Goal: Communication & Community: Answer question/provide support

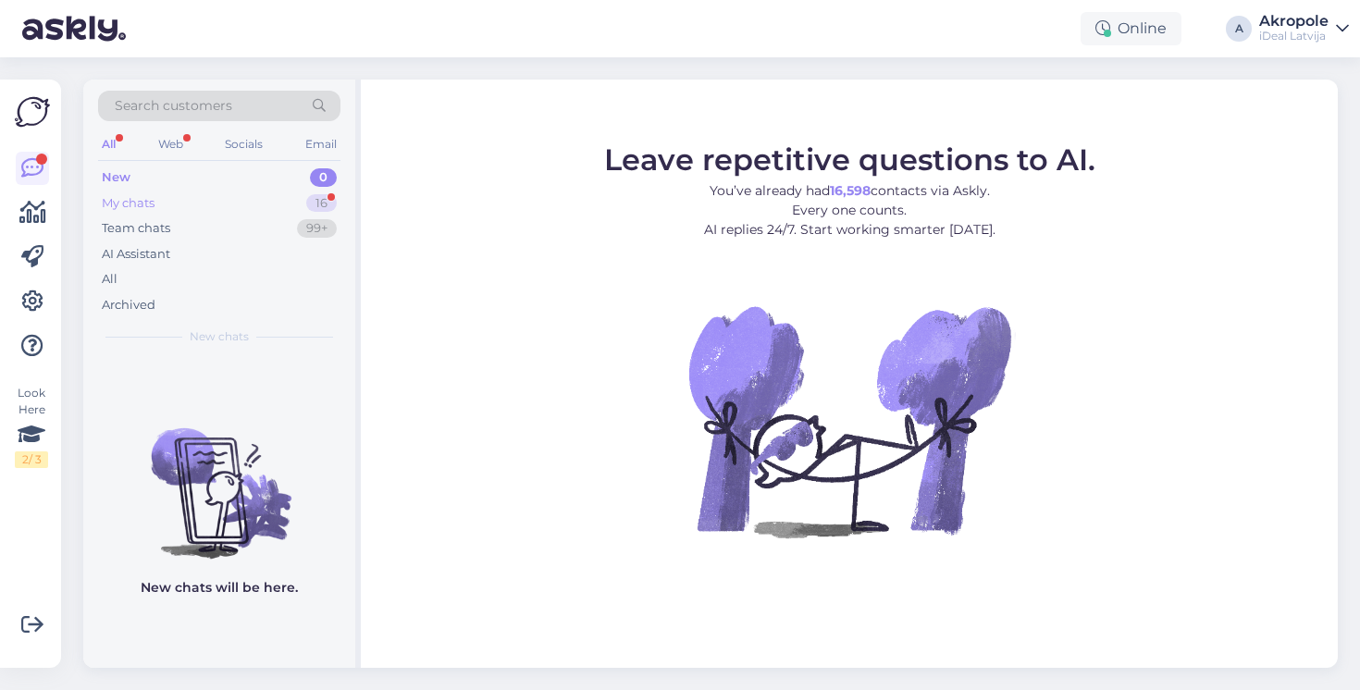
click at [290, 214] on div "My chats 16" at bounding box center [219, 204] width 242 height 26
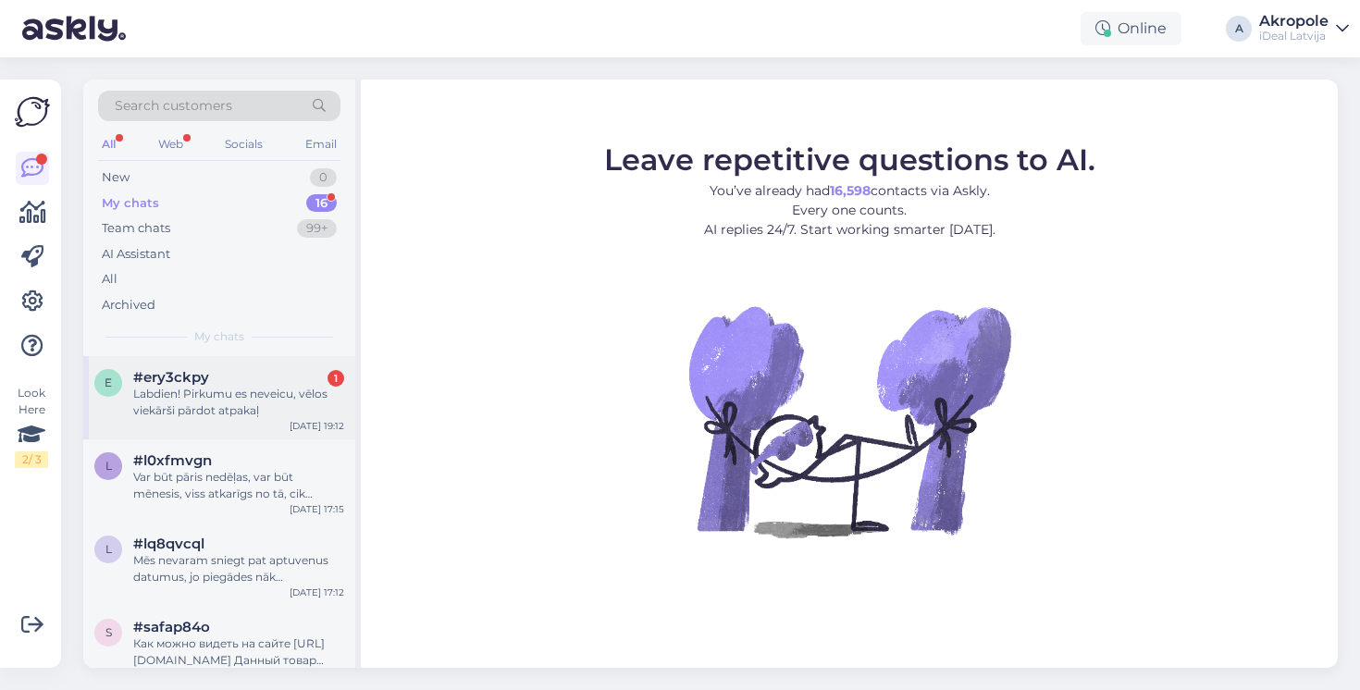
click at [266, 399] on div "Labdien! Pirkumu es neveicu, vēlos viekārši pārdot atpakaļ" at bounding box center [238, 402] width 211 height 33
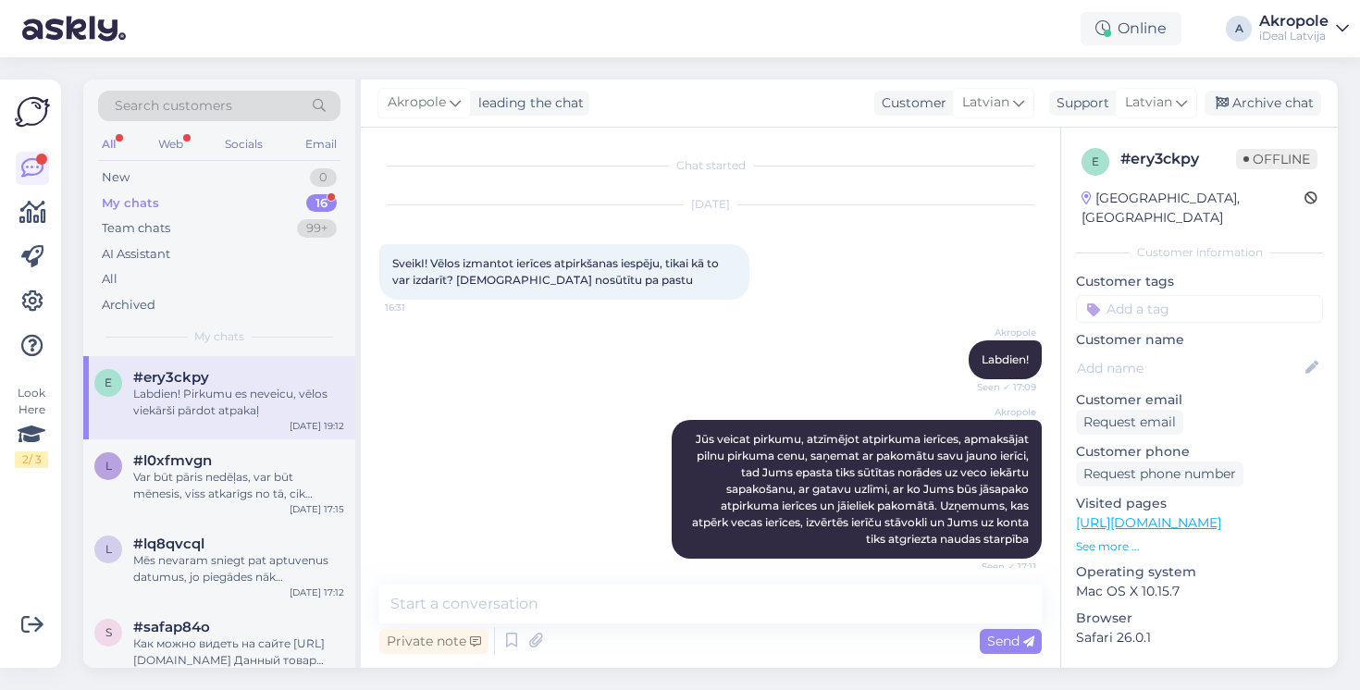
scroll to position [91, 0]
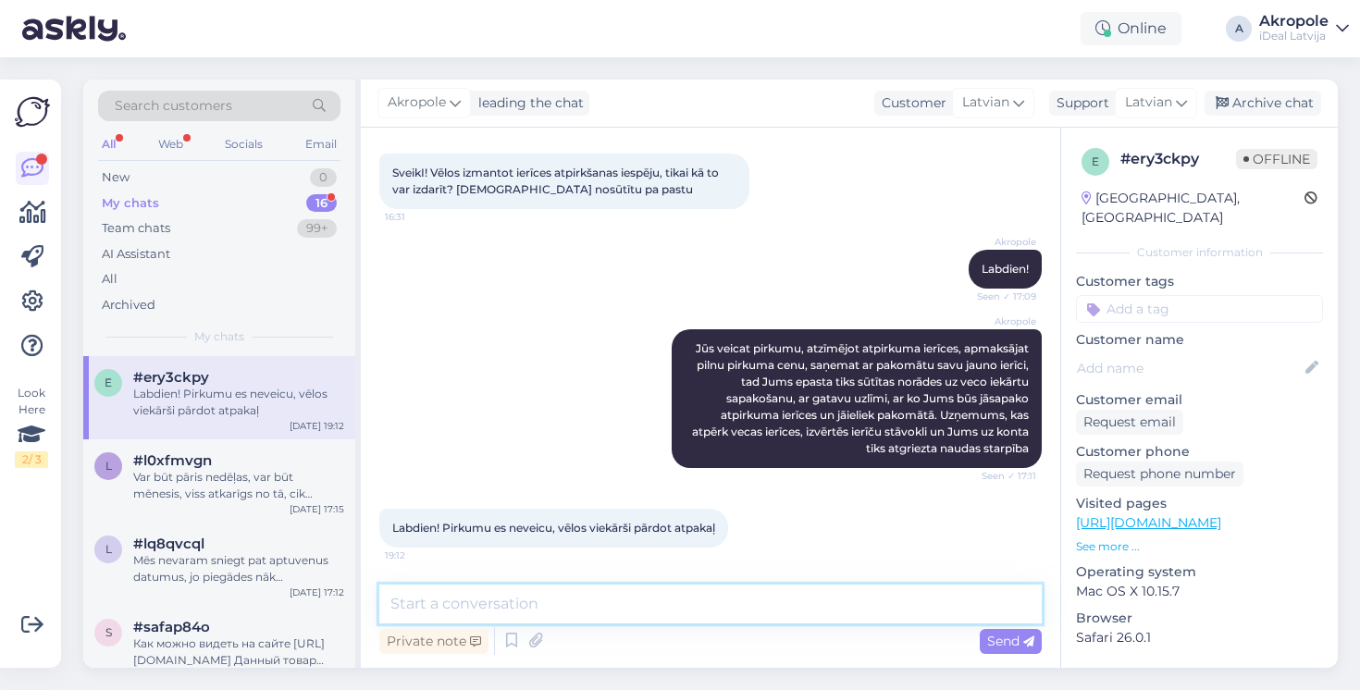
click at [522, 607] on textarea at bounding box center [710, 604] width 662 height 39
type textarea "Tad to būs iespējams izdarīt tikai uz vietas, fiziskā veikalā"
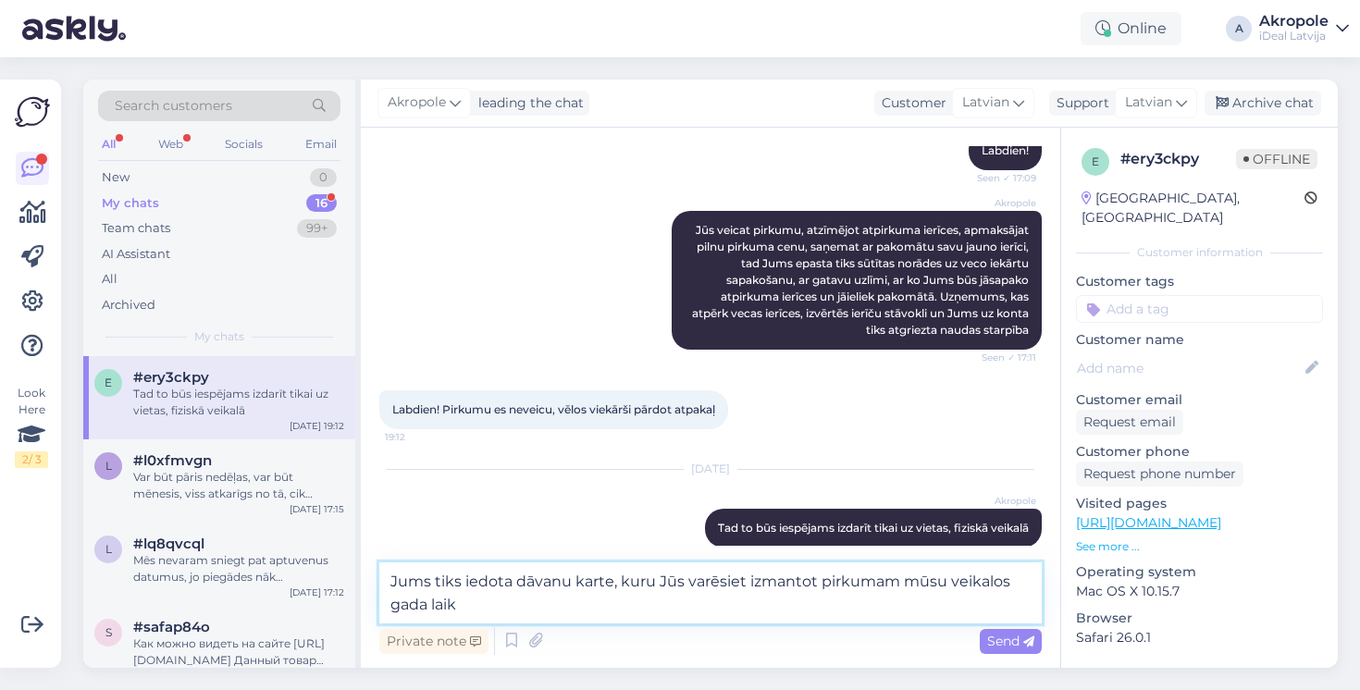
type textarea "Jums tiks iedota dāvanu karte, kuru Jūs varēsiet izmantot pirkumam mūsu veikalo…"
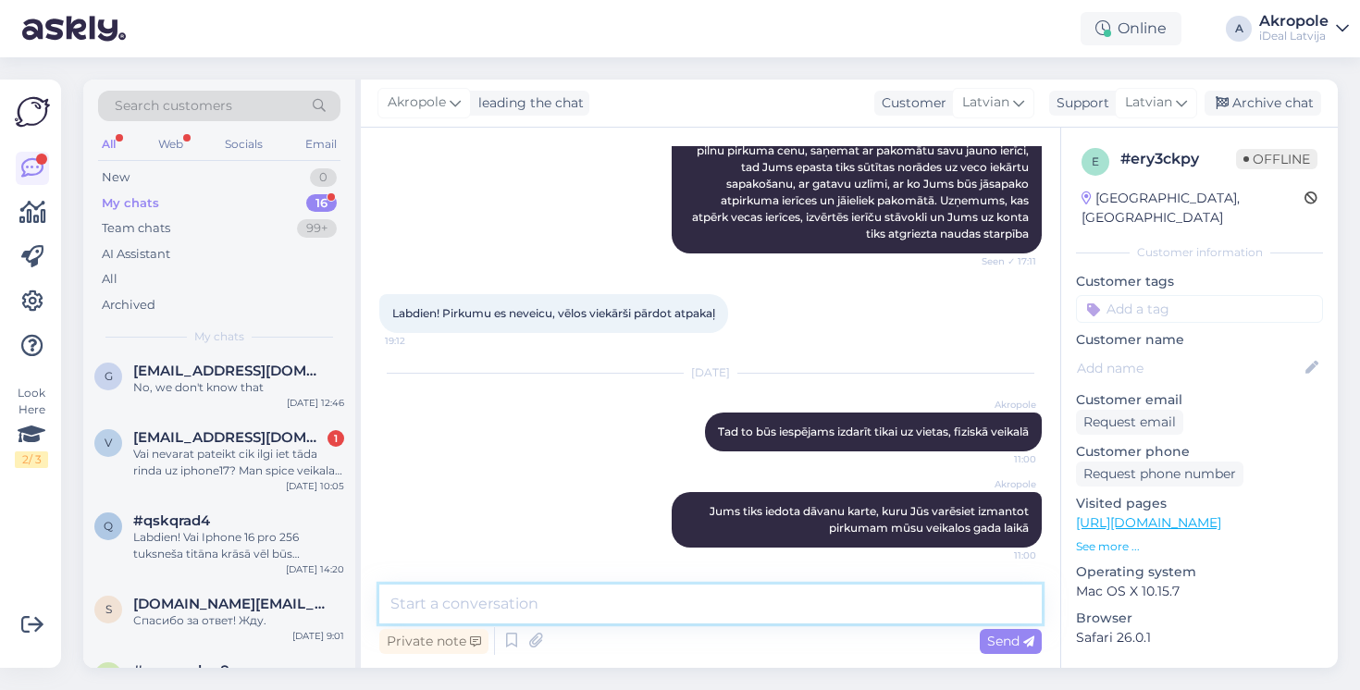
scroll to position [420, 0]
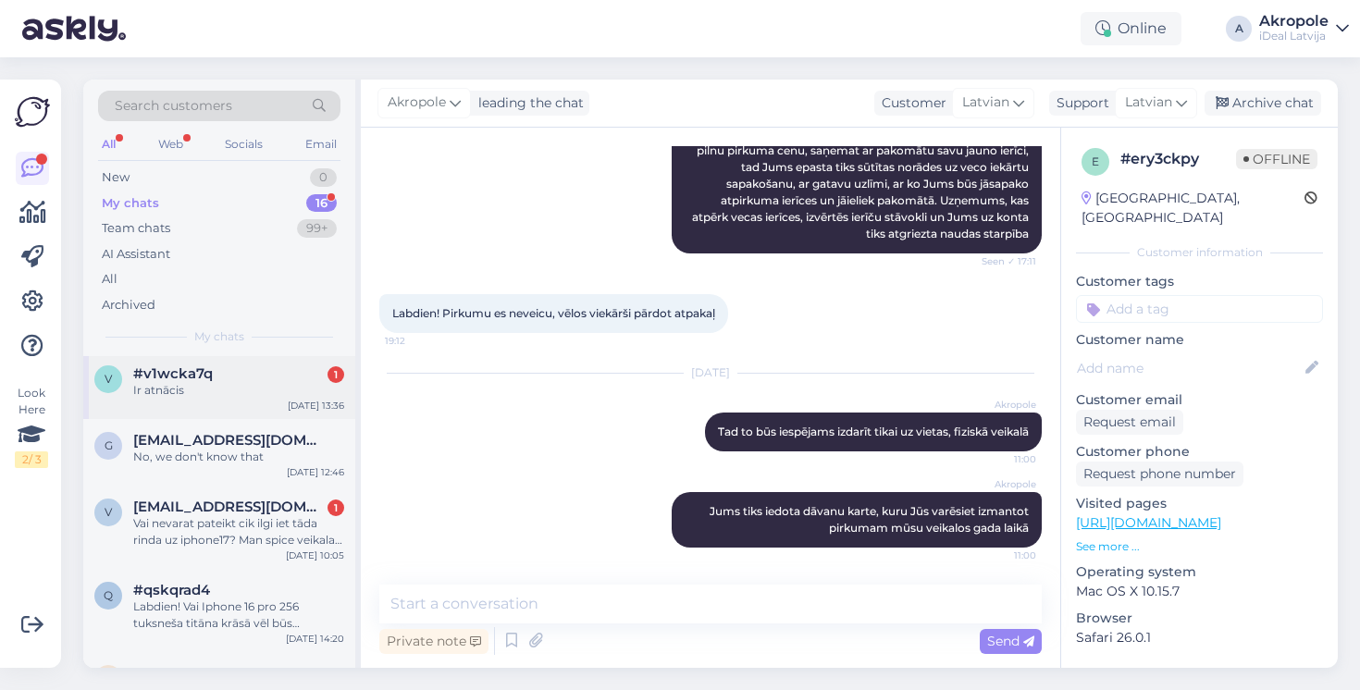
click at [257, 389] on div "Ir atnācis" at bounding box center [238, 390] width 211 height 17
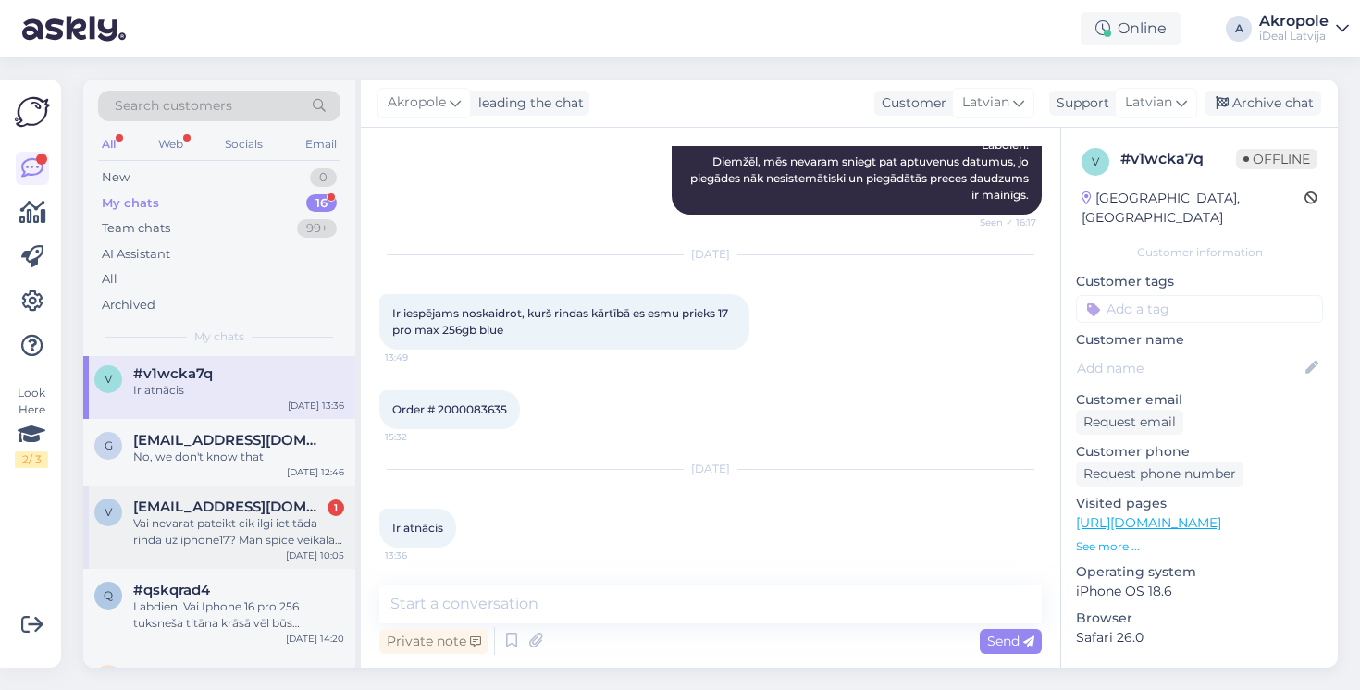
click at [257, 503] on span "vecuks26@inbox.lv" at bounding box center [229, 507] width 192 height 17
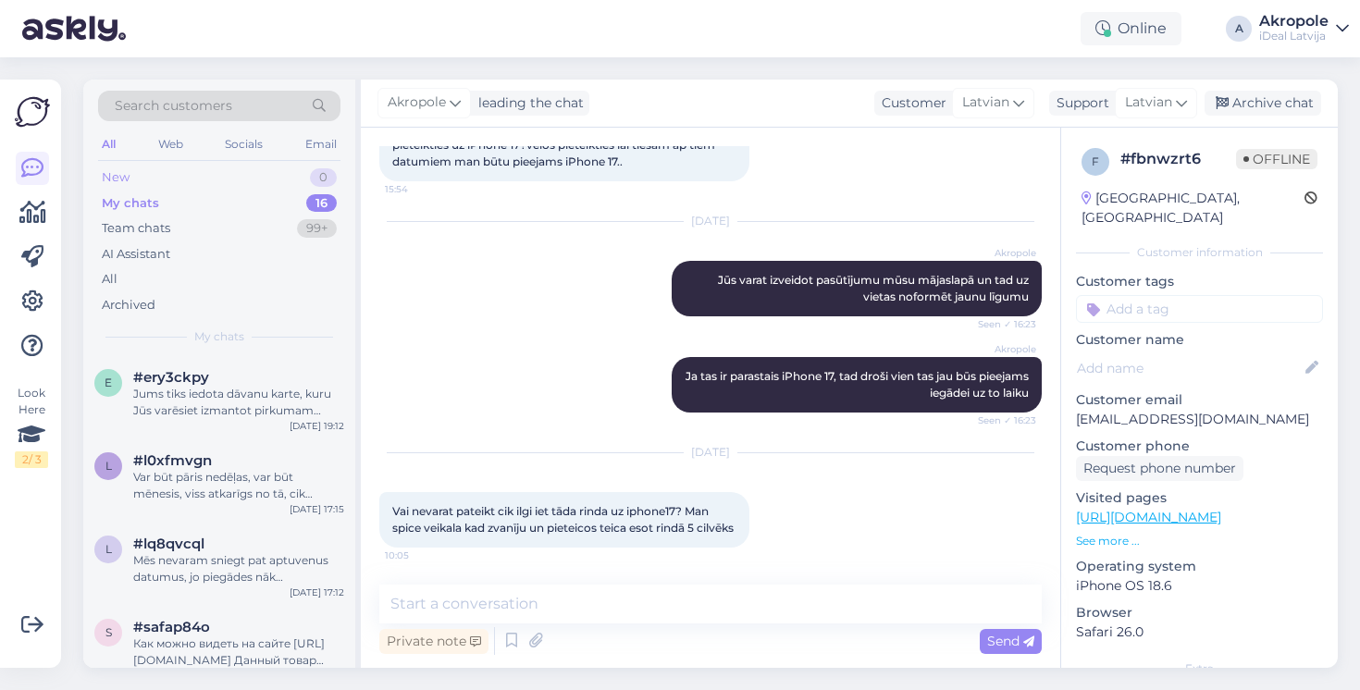
click at [260, 176] on div "New 0" at bounding box center [219, 178] width 242 height 26
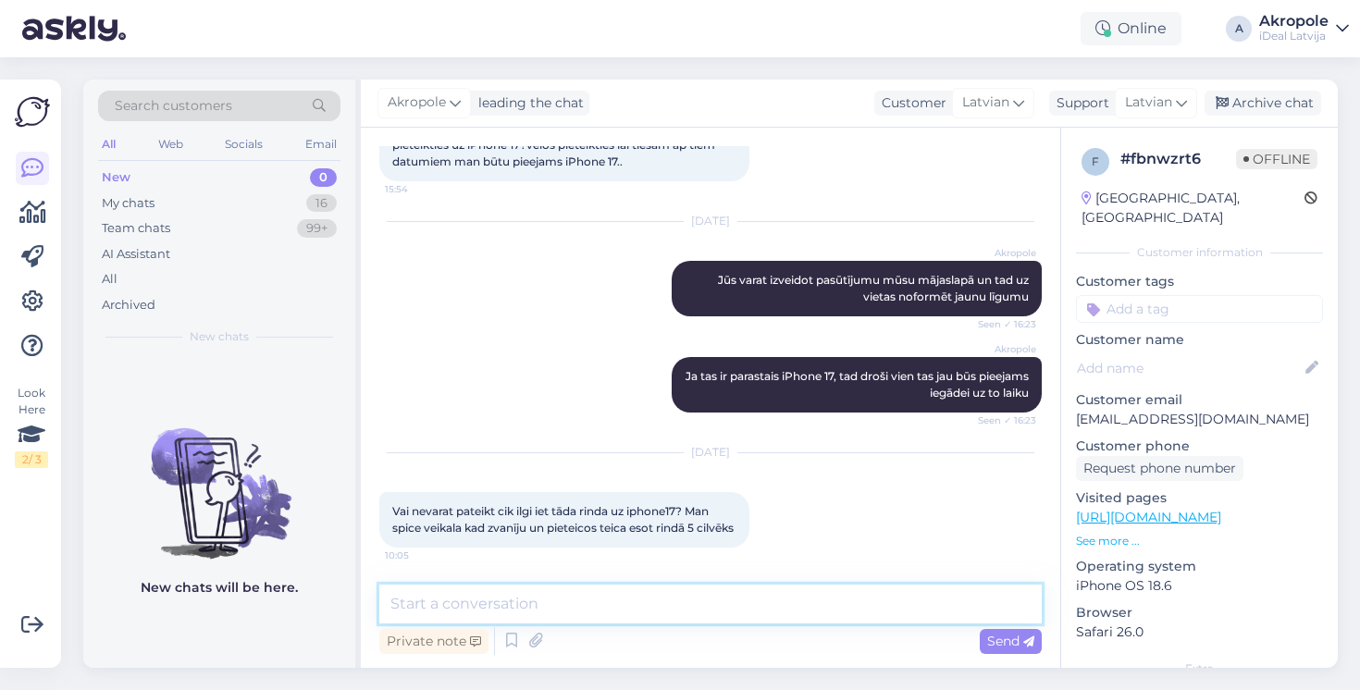
click at [611, 612] on textarea at bounding box center [710, 604] width 662 height 39
click at [556, 603] on textarea at bounding box center [710, 604] width 662 height 39
click at [681, 604] on textarea "Ja Jums pateica, kāds rindā Jūs esat, tas diemžēl, vē" at bounding box center [710, 604] width 662 height 39
click at [823, 607] on textarea "Ja Jums pateica, kāds rindā Jūs esat, tas, diemžēl, vē" at bounding box center [710, 604] width 662 height 39
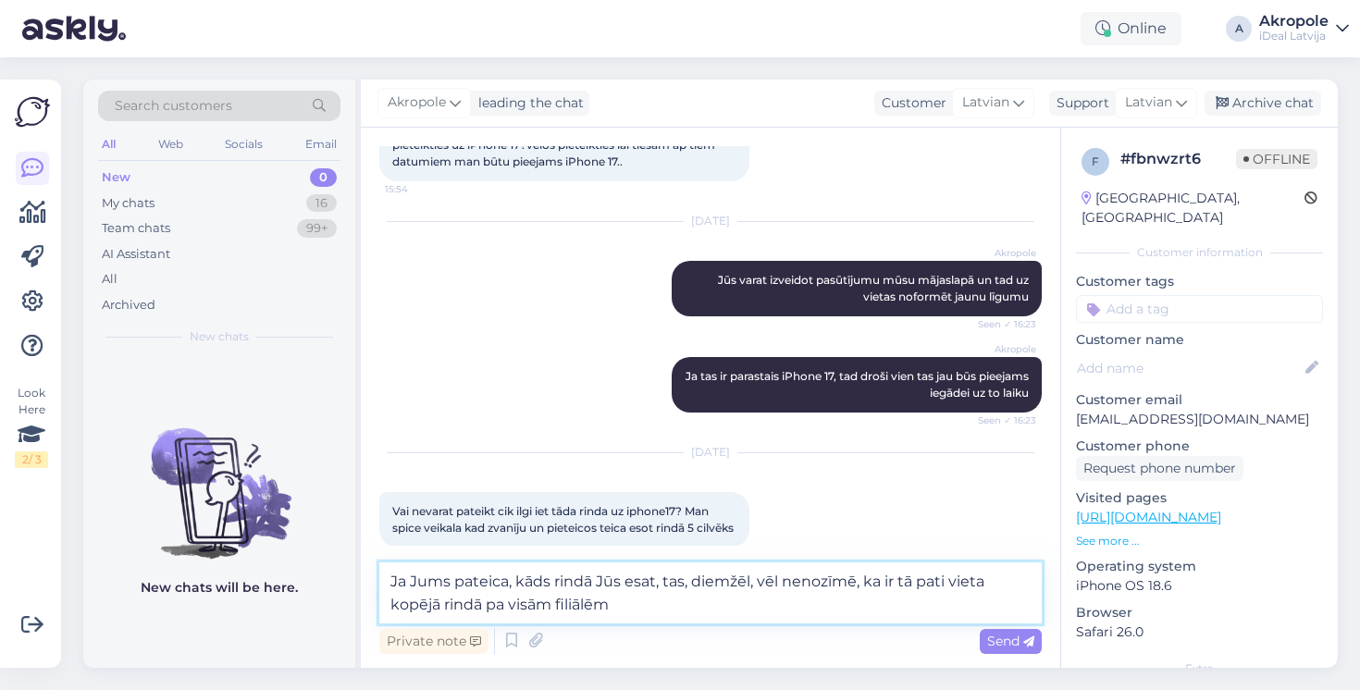
click at [884, 586] on textarea "Ja Jums pateica, kāds rindā Jūs esat, tas, diemžēl, vēl nenozīmē, ka ir tā pati…" at bounding box center [710, 593] width 662 height 61
type textarea "Ja Jums pateica, kāds rindā Jūs esat, tas, diemžēl, vēl nenozīmē, ka tā ir tā p…"
click at [695, 620] on textarea "Ja Jums pateica, kāds rindā Jūs esat, tas, diemžēl, vēl nenozīmē, ka tā ir tā p…" at bounding box center [710, 593] width 662 height 61
click at [668, 612] on textarea "Ja Jums pateica, kāds rindā Jūs esat, tas, diemžēl, vēl nenozīmē, ka tā ir tā p…" at bounding box center [710, 593] width 662 height 61
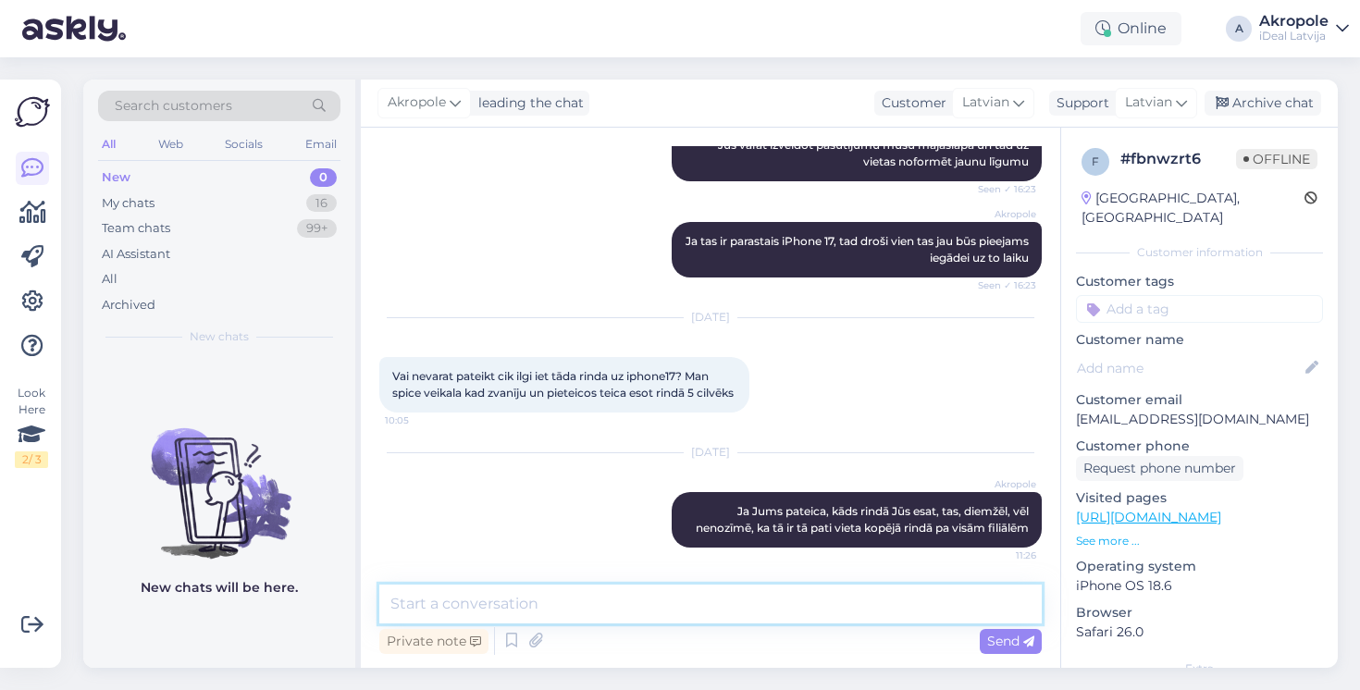
scroll to position [659, 0]
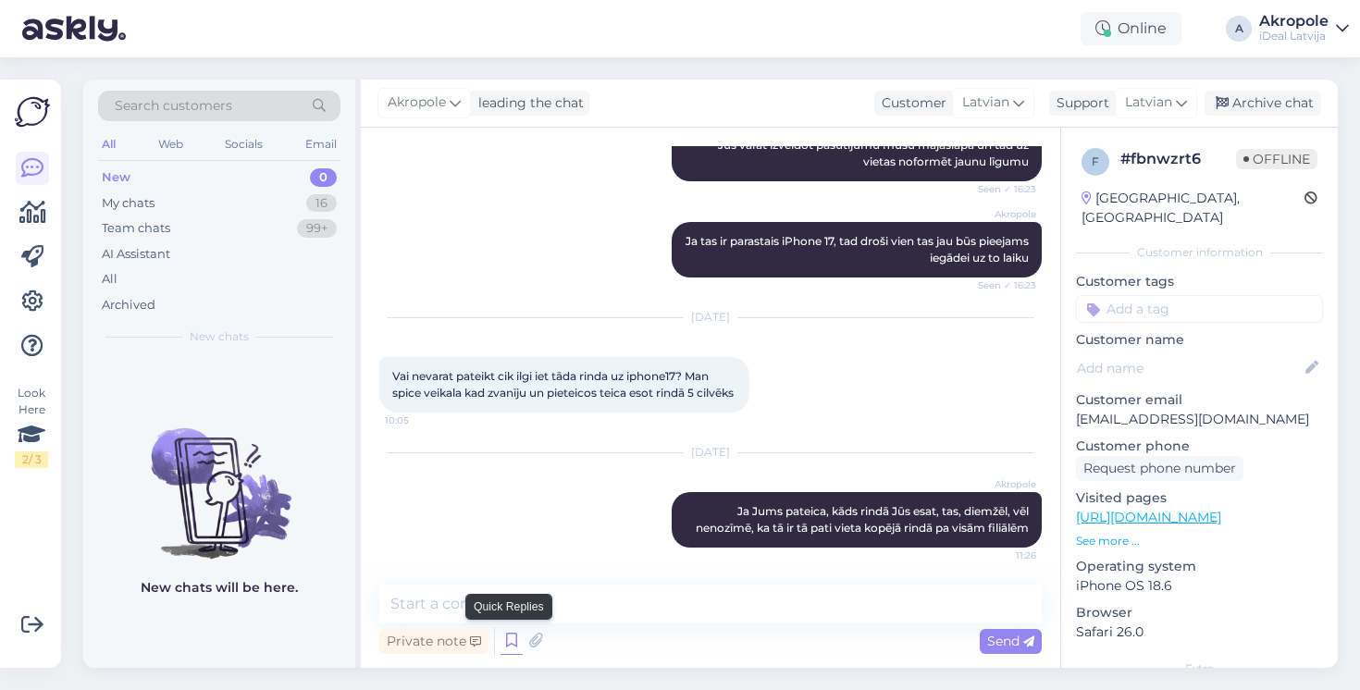
click at [504, 641] on icon at bounding box center [512, 641] width 22 height 28
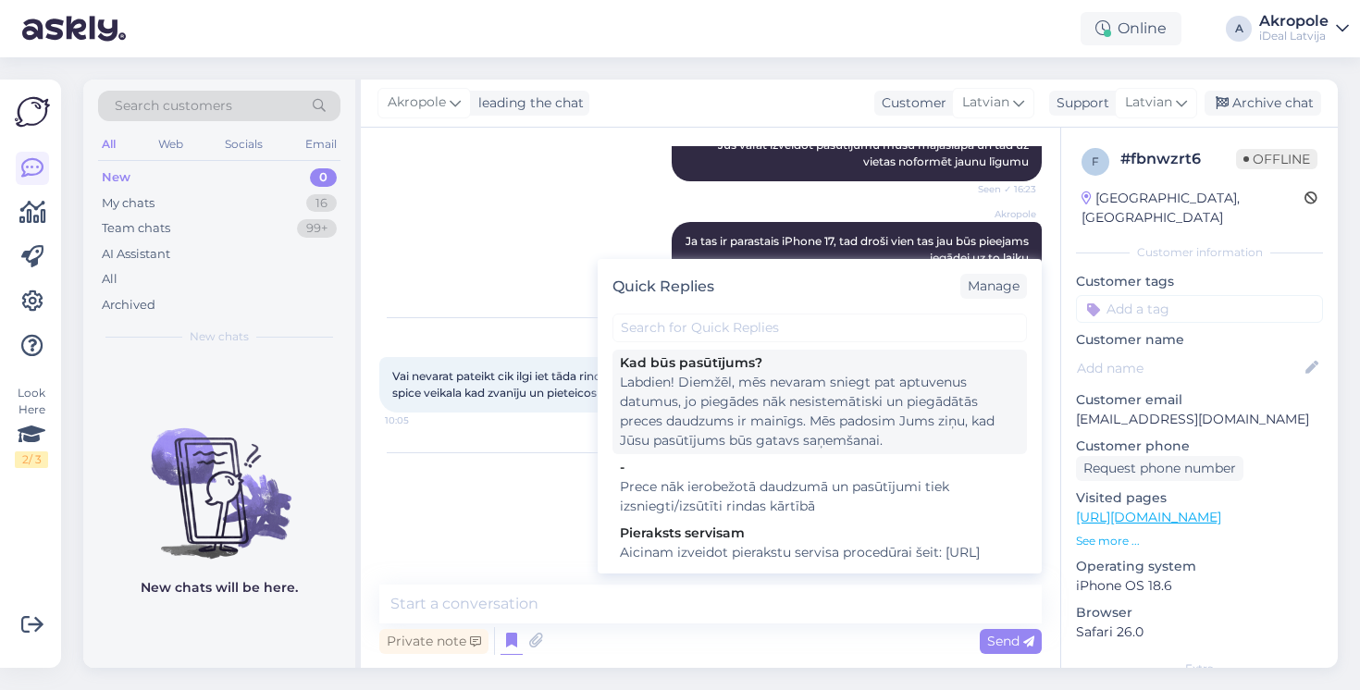
click at [733, 418] on div "Labdien! Diemžēl, mēs nevaram sniegt pat aptuvenus datumus, jo piegādes nāk nes…" at bounding box center [820, 412] width 400 height 78
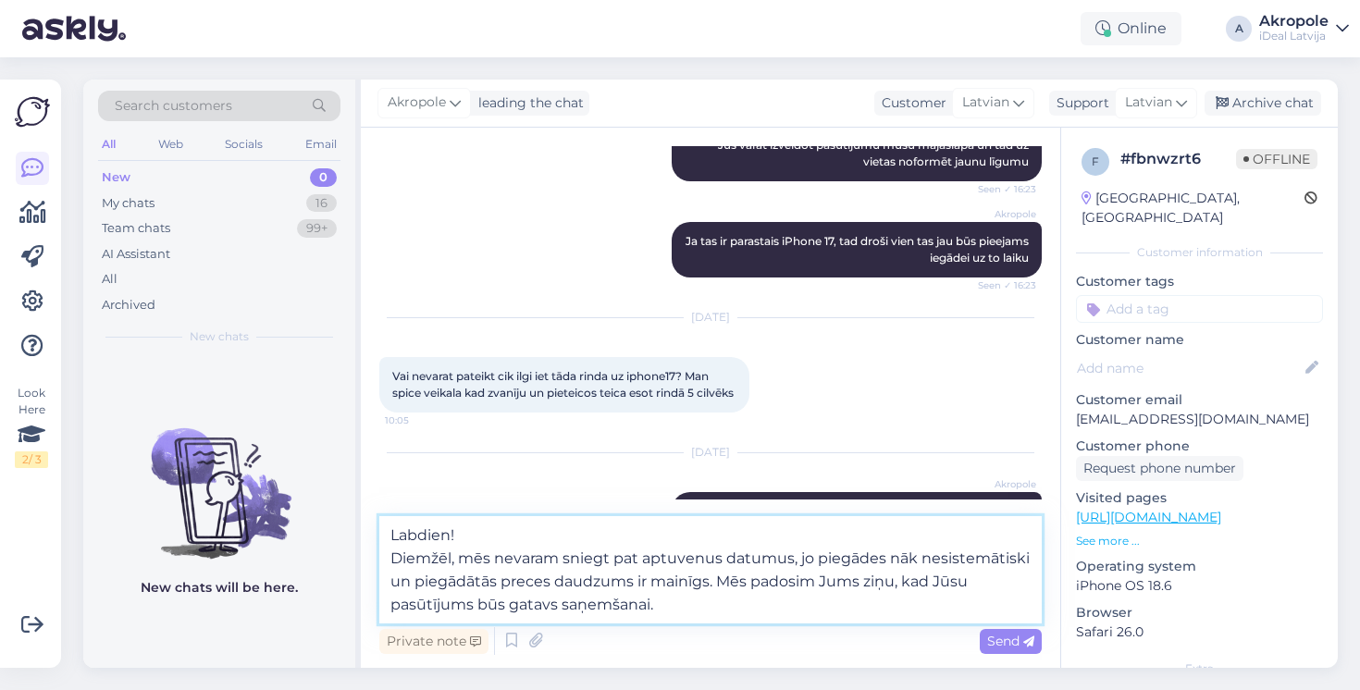
drag, startPoint x: 390, startPoint y: 557, endPoint x: 381, endPoint y: 527, distance: 30.8
click at [382, 527] on textarea "Labdien! Diemžēl, mēs nevaram sniegt pat aptuvenus datumus, jo piegādes nāk nes…" at bounding box center [710, 569] width 662 height 107
type textarea "Diemžēl, mēs nevaram sniegt pat aptuvenus datumus, jo piegādes nāk nesistemātis…"
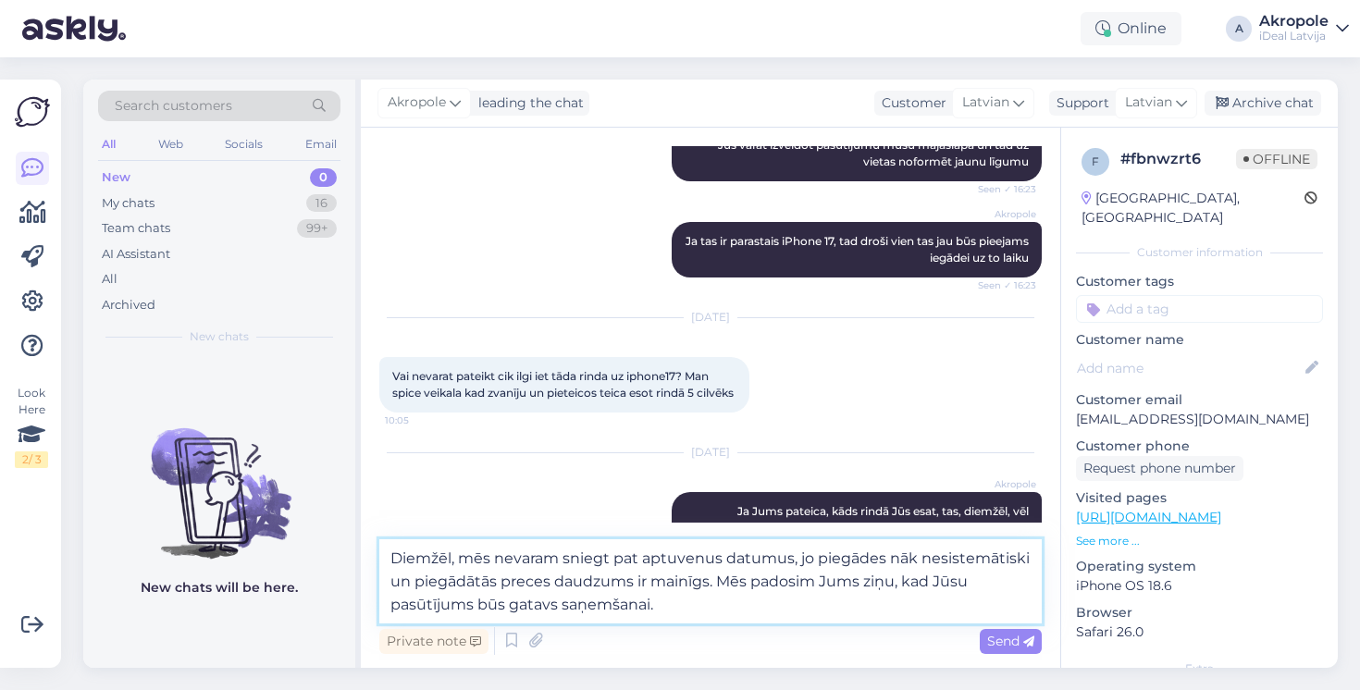
click at [714, 618] on textarea "Diemžēl, mēs nevaram sniegt pat aptuvenus datumus, jo piegādes nāk nesistemātis…" at bounding box center [710, 581] width 662 height 84
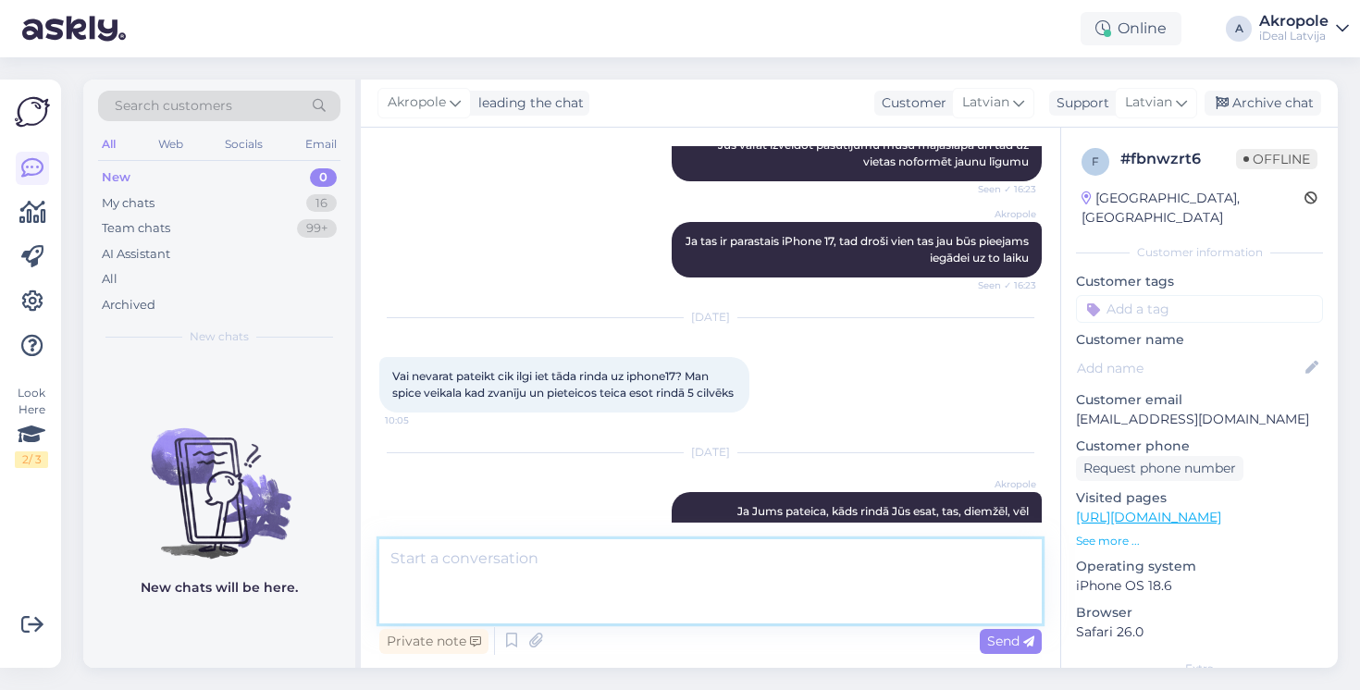
scroll to position [788, 0]
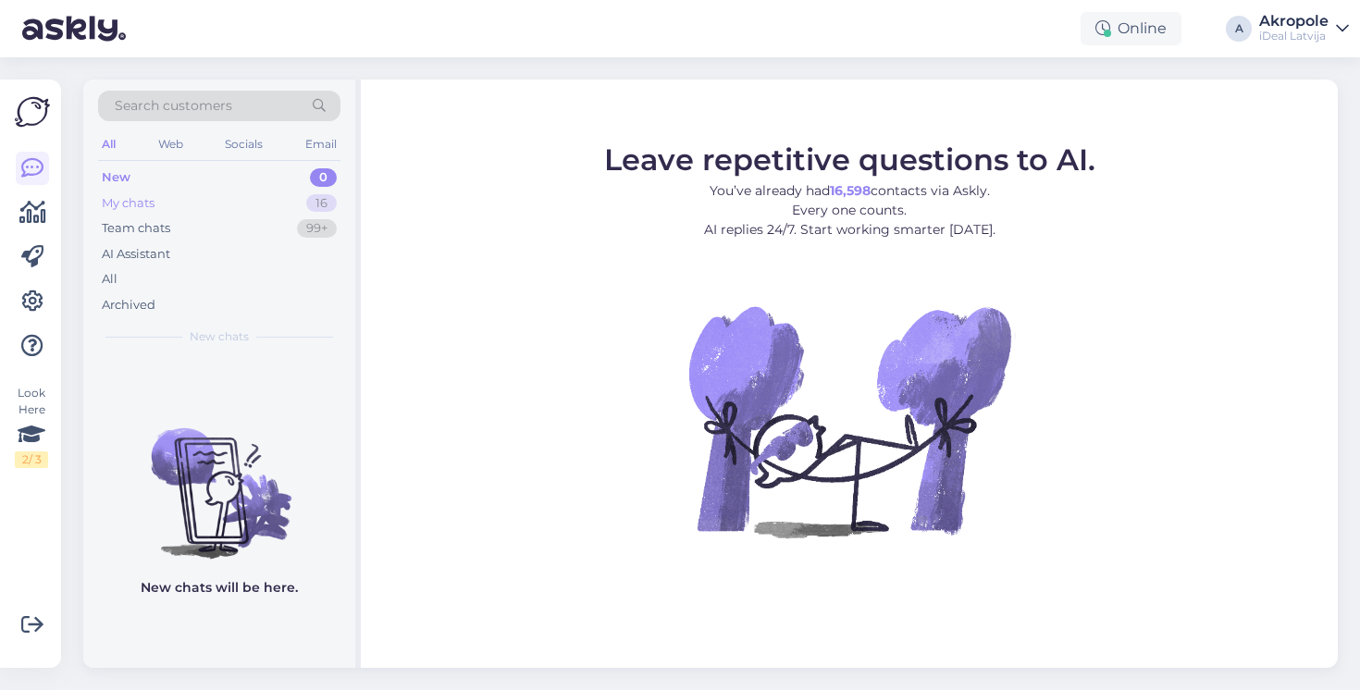
click at [212, 211] on div "My chats 16" at bounding box center [219, 204] width 242 height 26
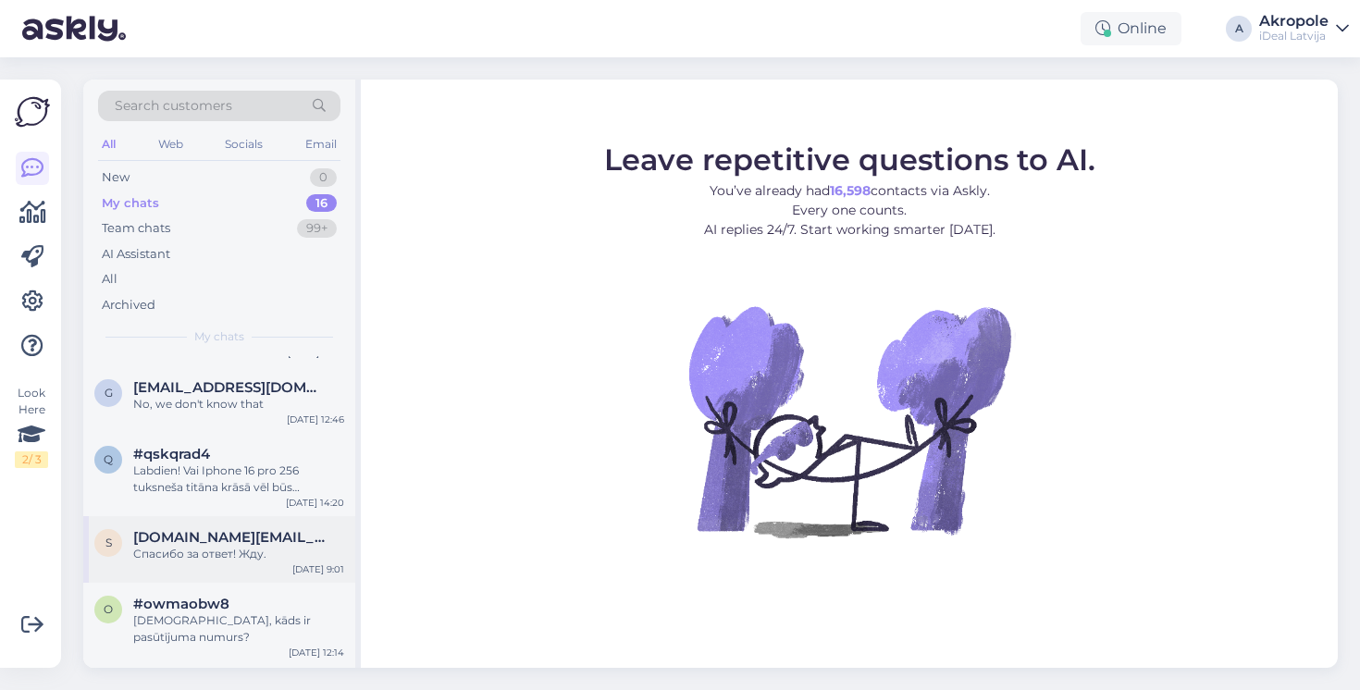
scroll to position [544, 0]
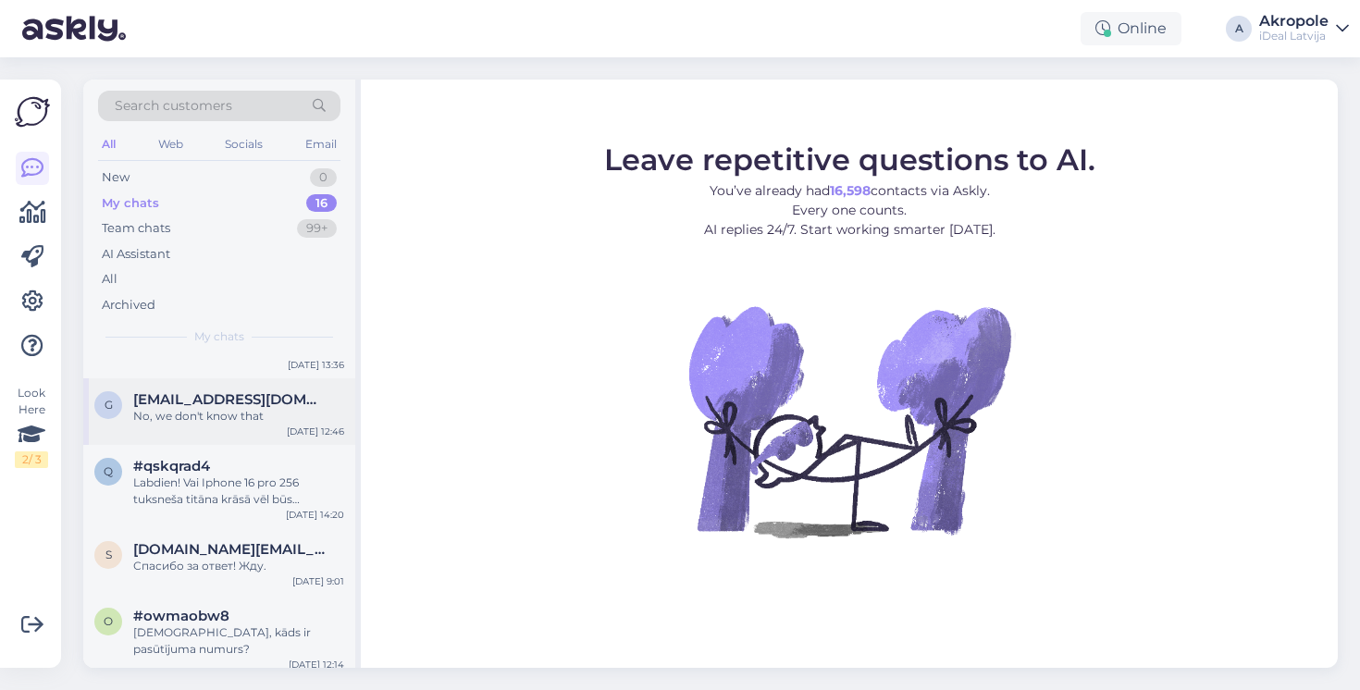
click at [217, 425] on div "g [EMAIL_ADDRESS][DOMAIN_NAME] No, we don't know that [DATE] 12:46" at bounding box center [219, 411] width 272 height 67
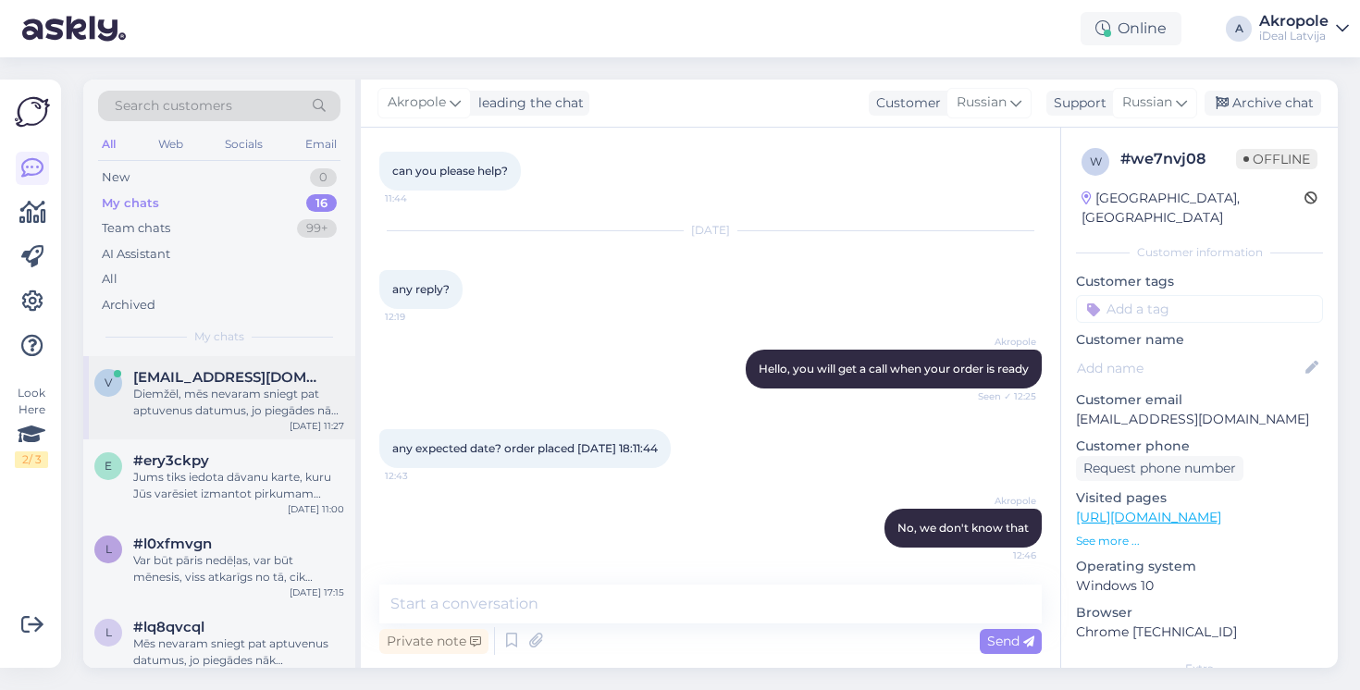
scroll to position [0, 0]
click at [236, 397] on div "Diemžēl, mēs nevaram sniegt pat aptuvenus datumus, jo piegādes nāk nesistemātis…" at bounding box center [238, 402] width 211 height 33
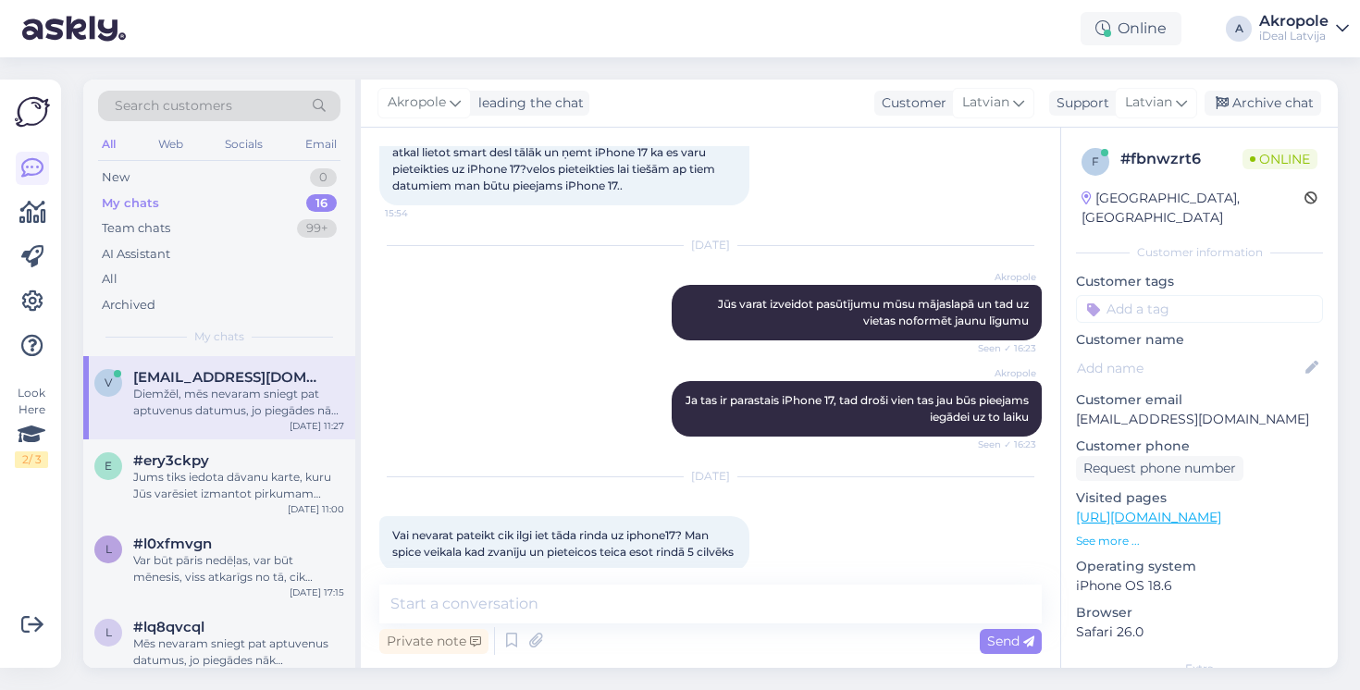
scroll to position [788, 0]
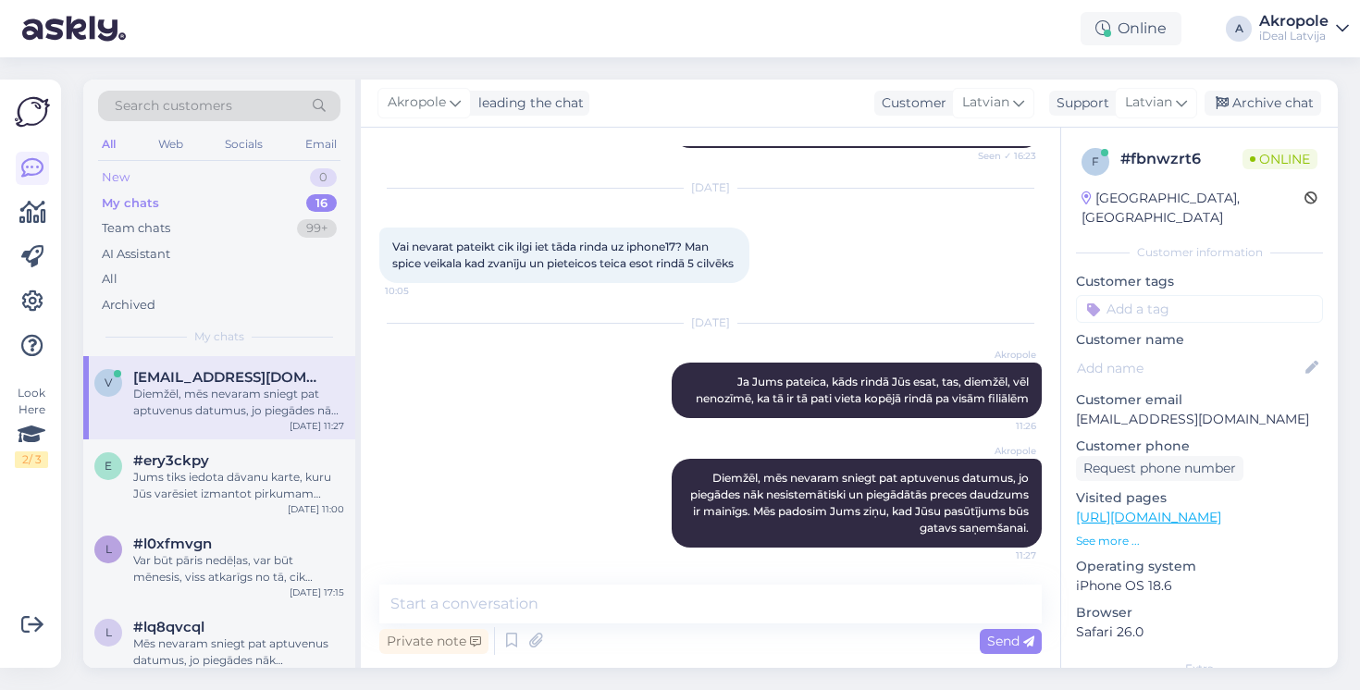
click at [285, 171] on div "New 0" at bounding box center [219, 178] width 242 height 26
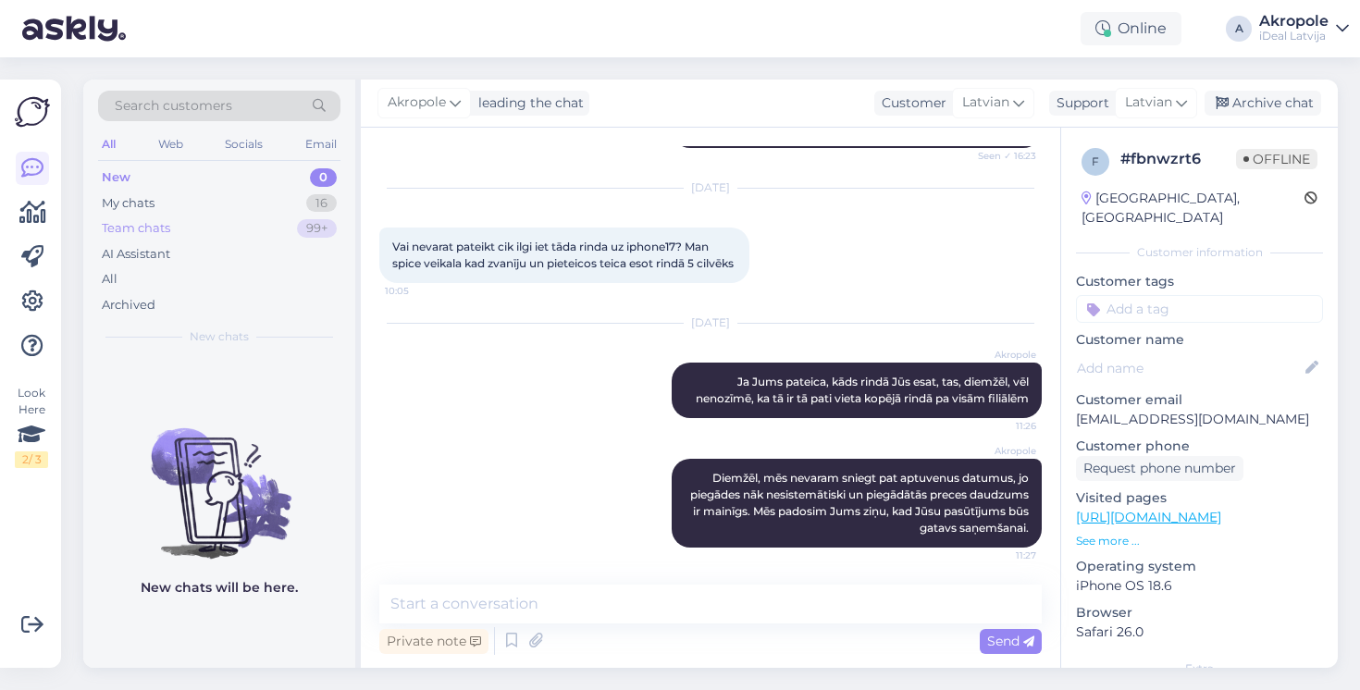
click at [255, 223] on div "Team chats 99+" at bounding box center [219, 229] width 242 height 26
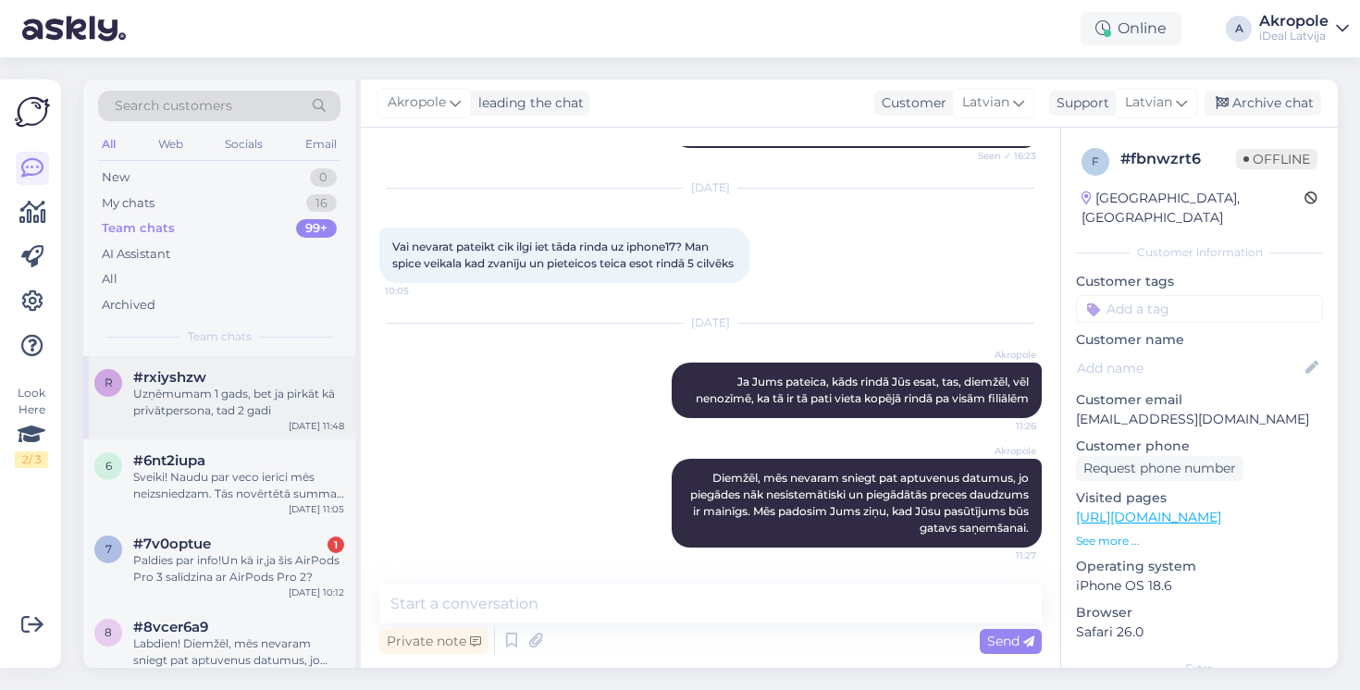
click at [289, 400] on div "Uzņēmumam 1 gads, bet ja pirkāt kā privātpersona, tad 2 gadi" at bounding box center [238, 402] width 211 height 33
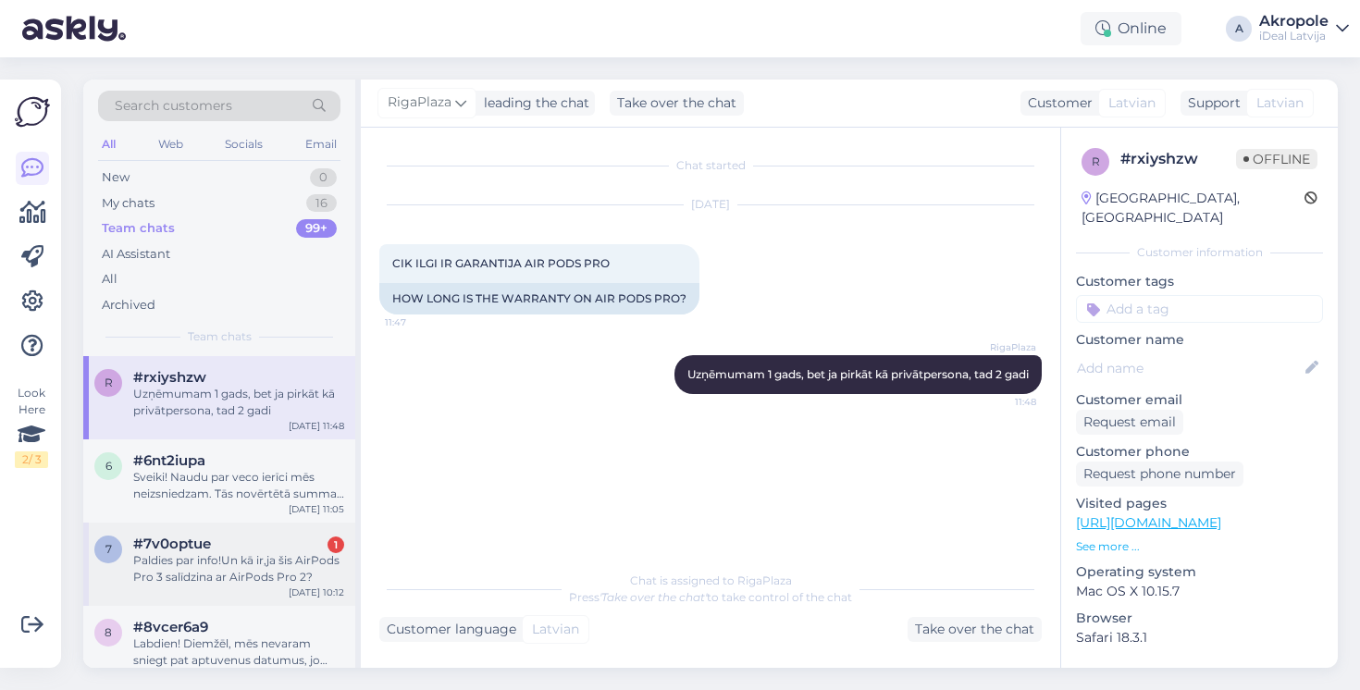
click at [253, 552] on div "Paldies par info!Un kā ir,ja šis AirPods Pro 3 salīdzina ar AirPods Pro 2?" at bounding box center [238, 568] width 211 height 33
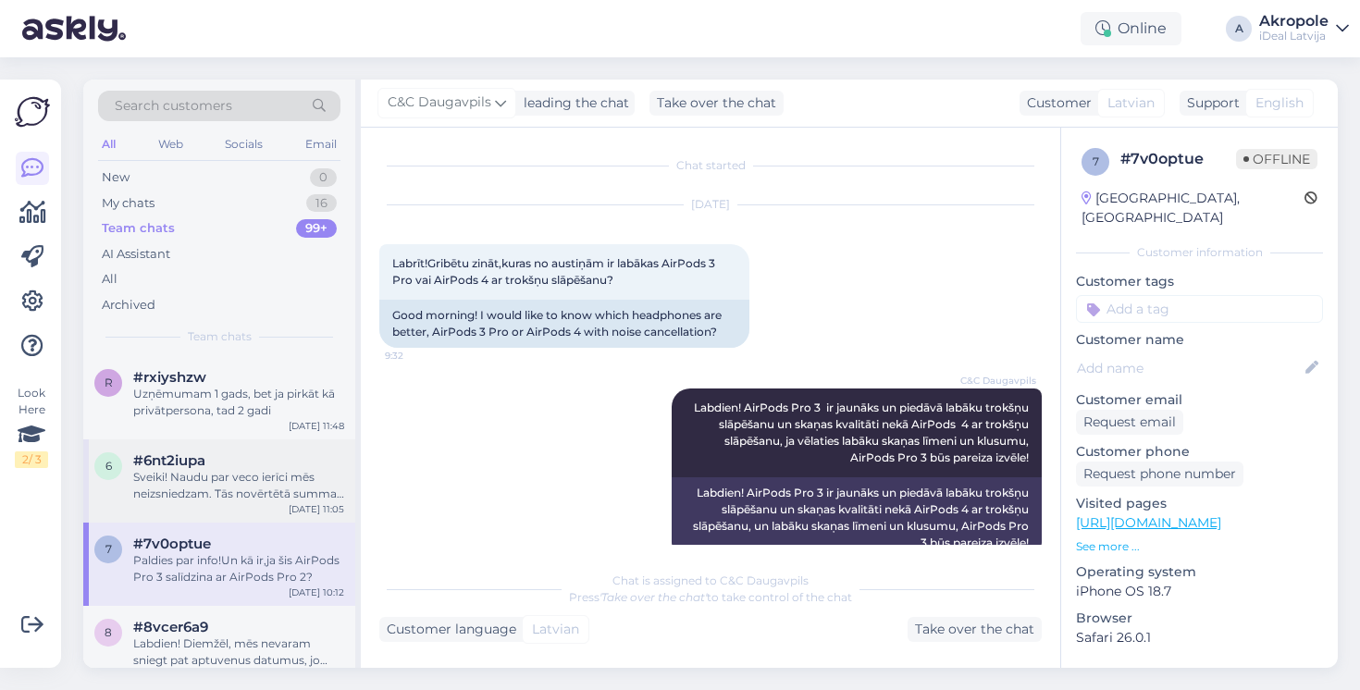
scroll to position [179, 0]
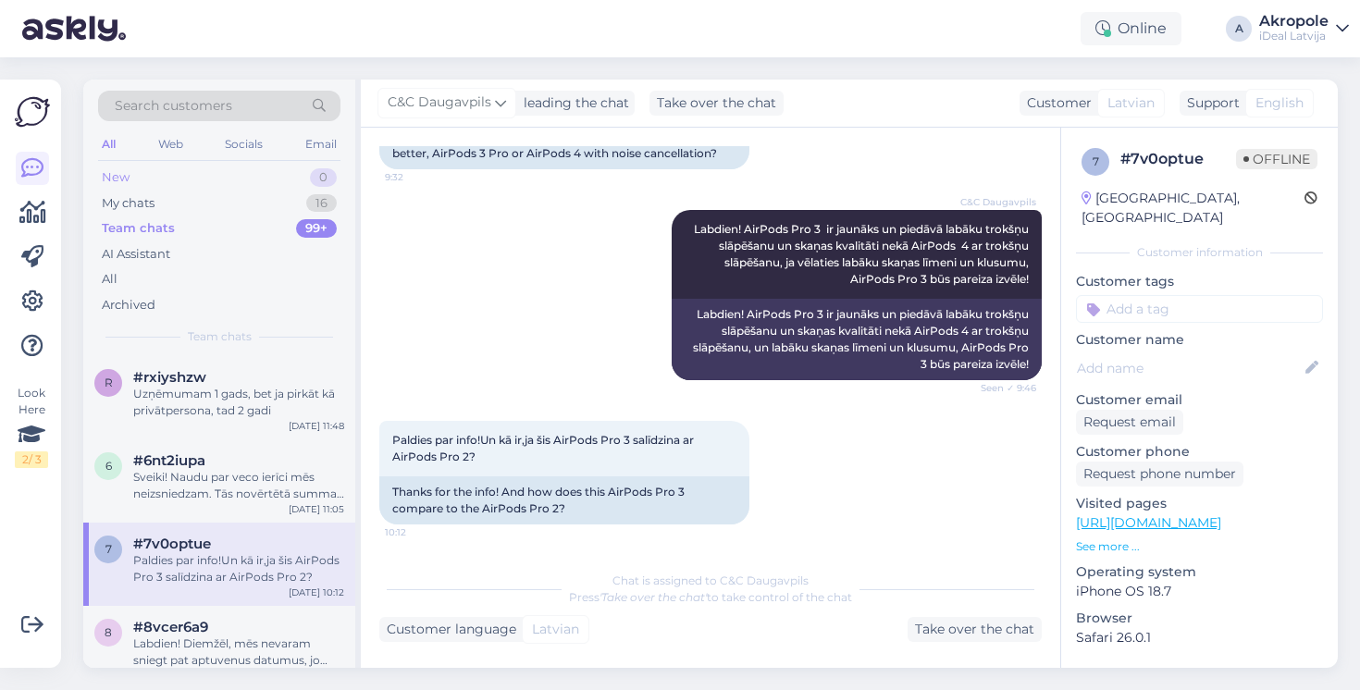
click at [235, 174] on div "New 0" at bounding box center [219, 178] width 242 height 26
